Goal: Transaction & Acquisition: Download file/media

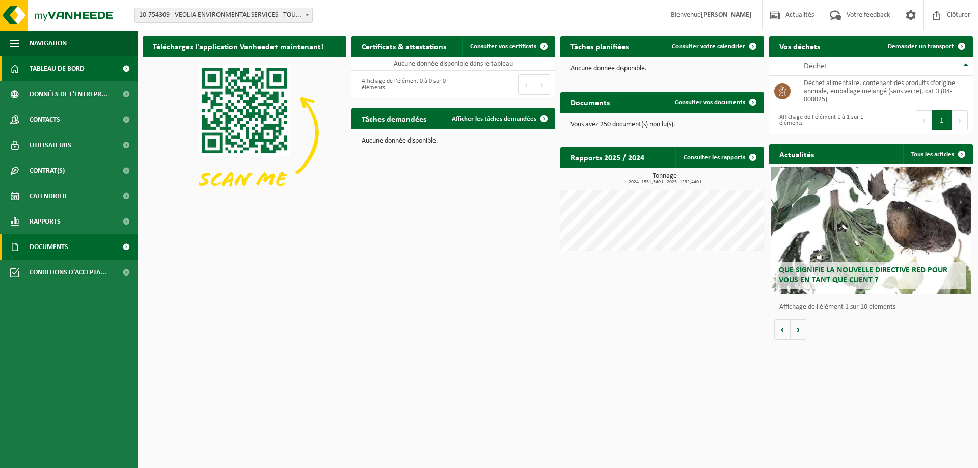
click at [45, 239] on span "Documents" at bounding box center [49, 246] width 39 height 25
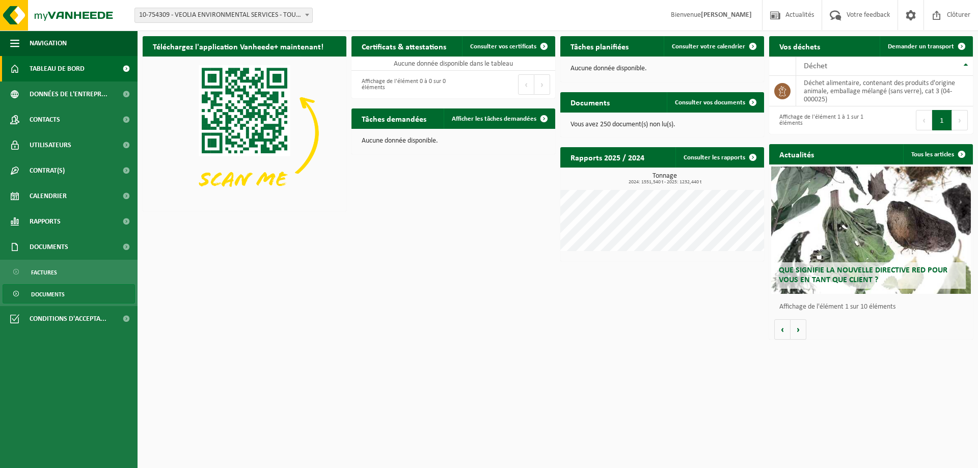
click at [51, 292] on span "Documents" at bounding box center [48, 294] width 34 height 19
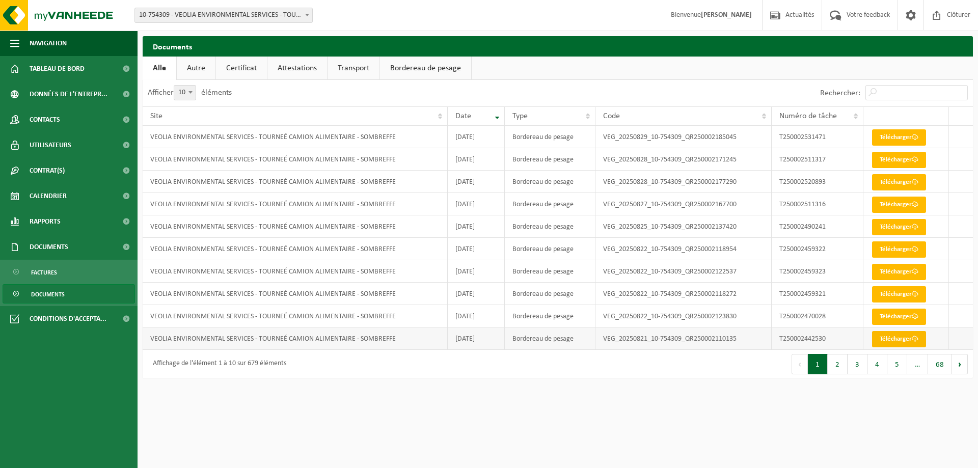
click at [884, 339] on link "Télécharger" at bounding box center [899, 339] width 54 height 16
click at [833, 362] on button "2" at bounding box center [838, 364] width 20 height 20
click at [887, 140] on link "Télécharger" at bounding box center [899, 137] width 54 height 16
click at [886, 143] on link "Télécharger" at bounding box center [899, 137] width 54 height 16
click at [823, 370] on button "1" at bounding box center [818, 364] width 20 height 20
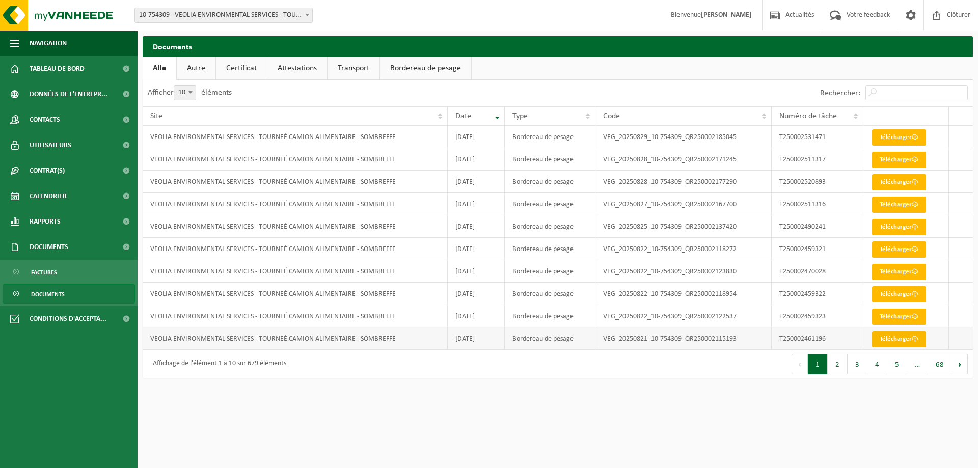
click at [901, 343] on link "Télécharger" at bounding box center [899, 339] width 54 height 16
click at [835, 366] on button "2" at bounding box center [838, 364] width 20 height 20
click at [815, 367] on button "1" at bounding box center [818, 364] width 20 height 20
click at [897, 228] on link "Télécharger" at bounding box center [899, 227] width 54 height 16
